Goal: Task Accomplishment & Management: Manage account settings

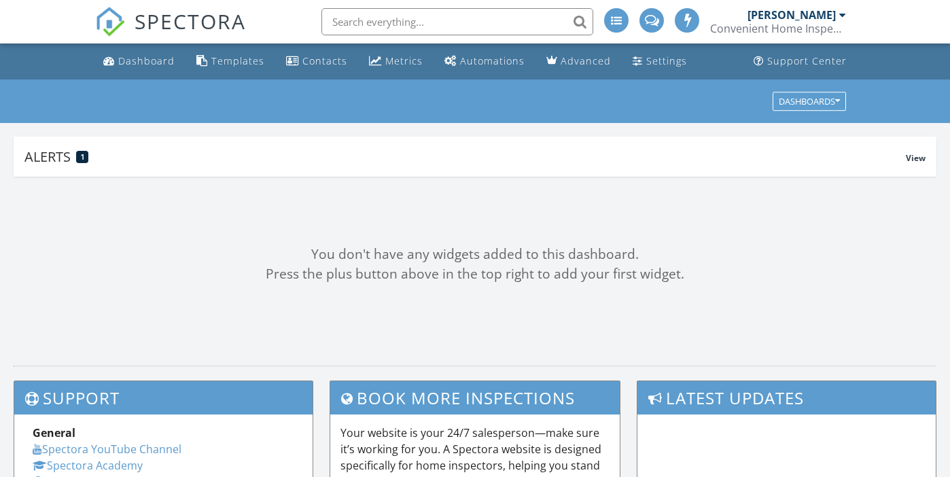
click at [830, 18] on div "[PERSON_NAME]" at bounding box center [791, 15] width 88 height 14
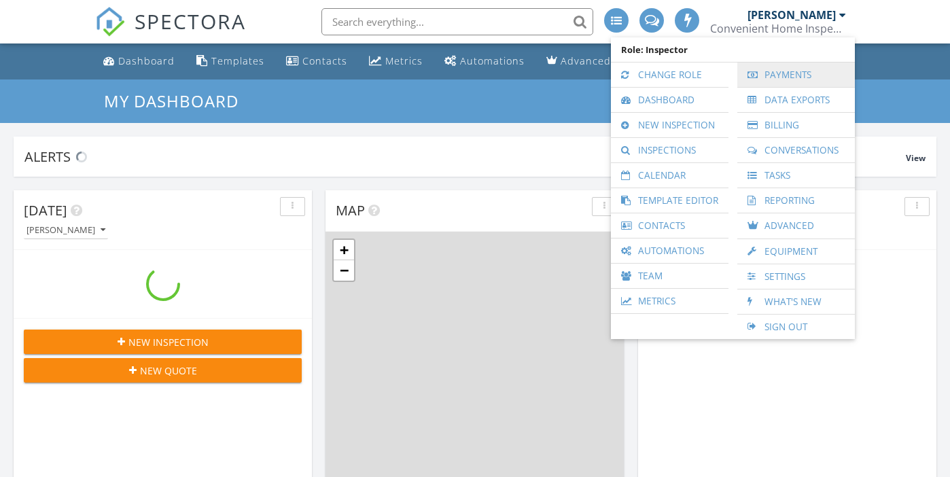
click at [800, 75] on link "Payments" at bounding box center [796, 75] width 104 height 24
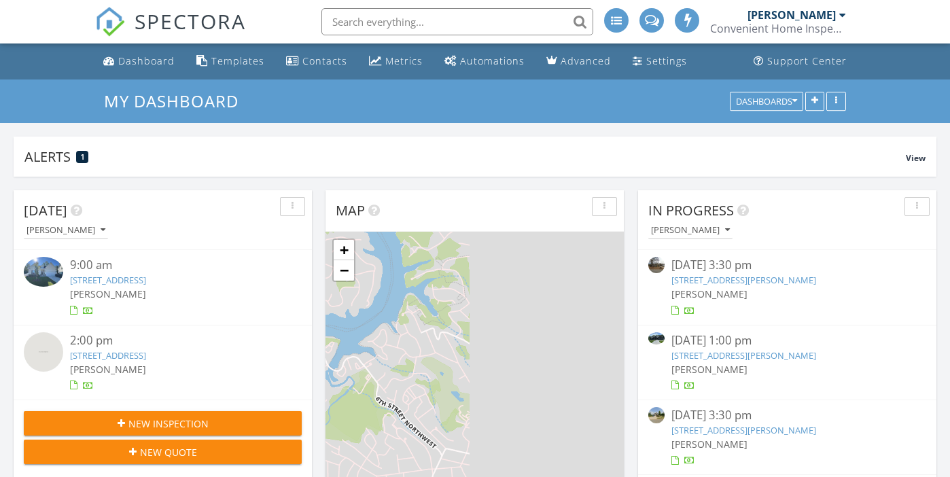
scroll to position [1258, 971]
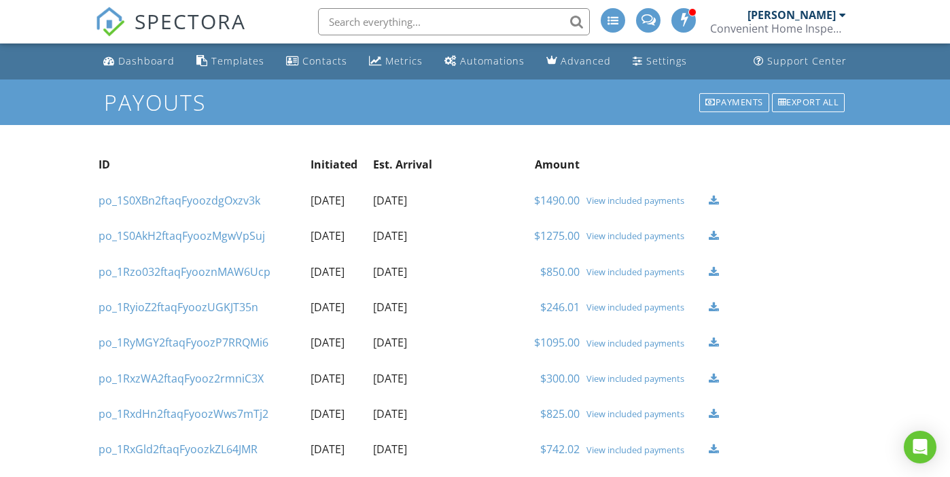
click at [559, 199] on link "$1490.00" at bounding box center [557, 200] width 46 height 15
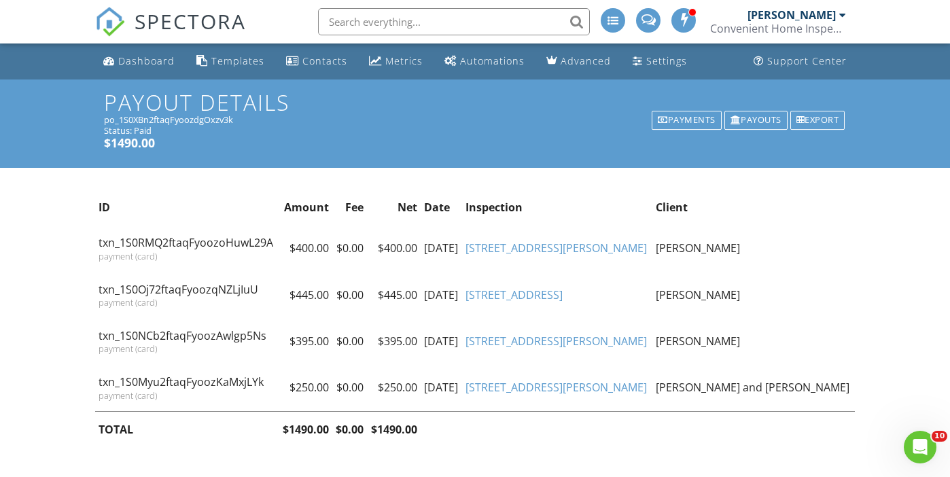
click at [601, 383] on link "1310 Maple Lee Ct" at bounding box center [555, 387] width 181 height 15
click at [606, 346] on link "[STREET_ADDRESS][PERSON_NAME]" at bounding box center [555, 341] width 181 height 15
click at [563, 294] on link "[STREET_ADDRESS]" at bounding box center [513, 294] width 97 height 15
click at [601, 247] on link "[STREET_ADDRESS][PERSON_NAME]" at bounding box center [555, 248] width 181 height 15
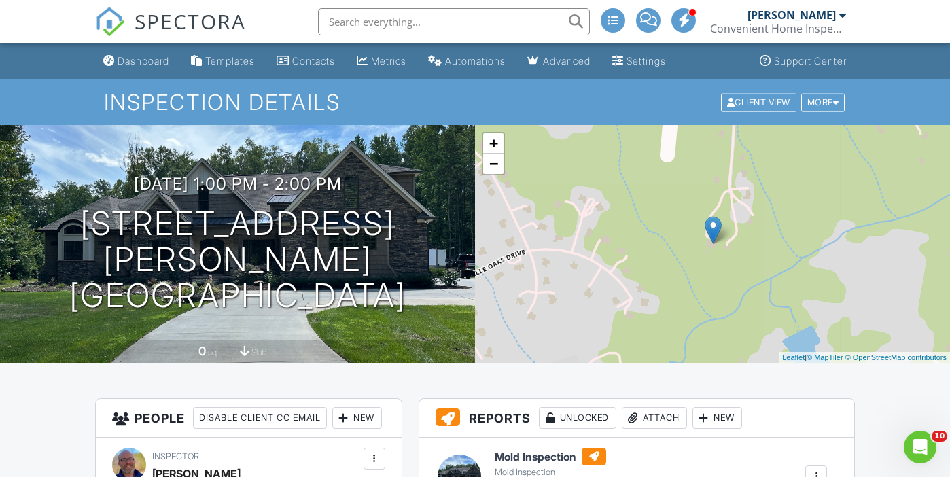
click at [805, 16] on div "[PERSON_NAME]" at bounding box center [791, 15] width 88 height 14
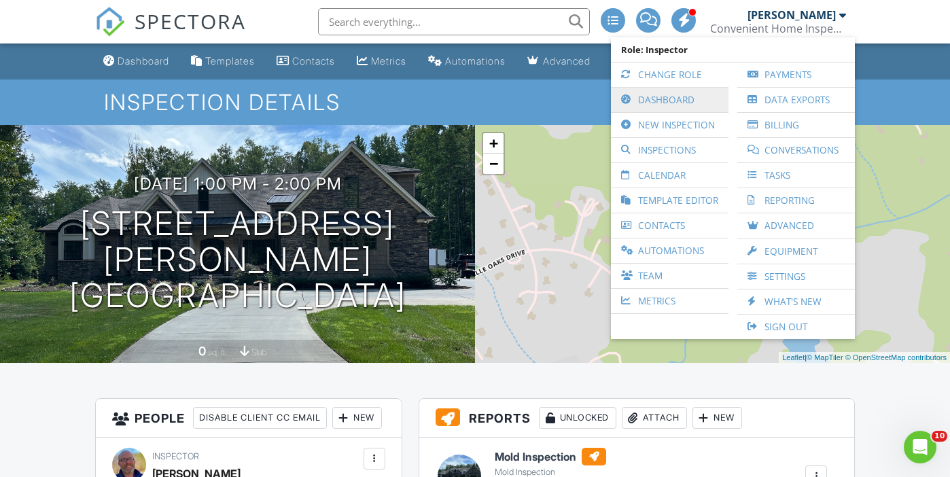
click at [671, 96] on link "Dashboard" at bounding box center [670, 100] width 104 height 24
